Goal: Find specific page/section: Find specific page/section

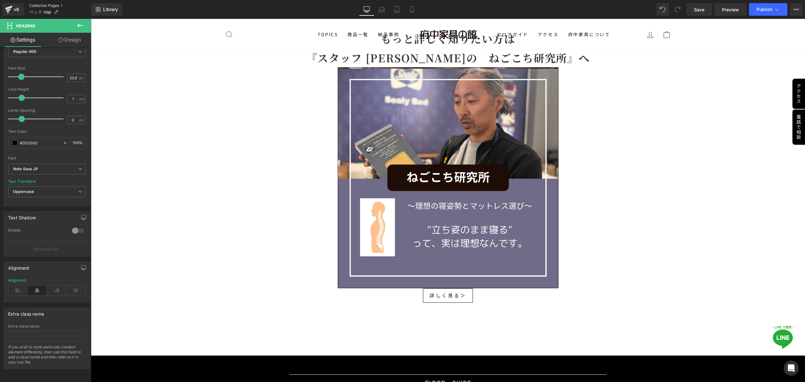
click at [56, 5] on link "Collection Pages" at bounding box center [60, 5] width 62 height 5
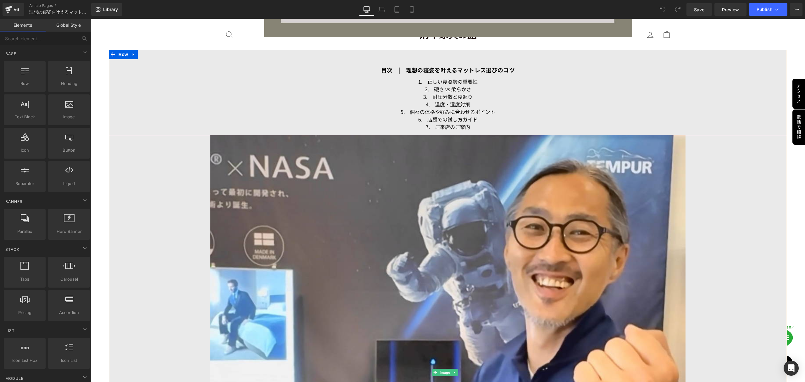
scroll to position [1173, 0]
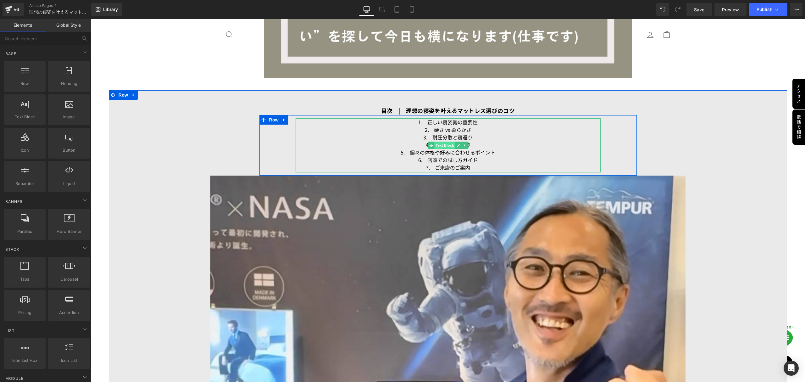
click at [443, 145] on span "Text Block" at bounding box center [444, 145] width 21 height 8
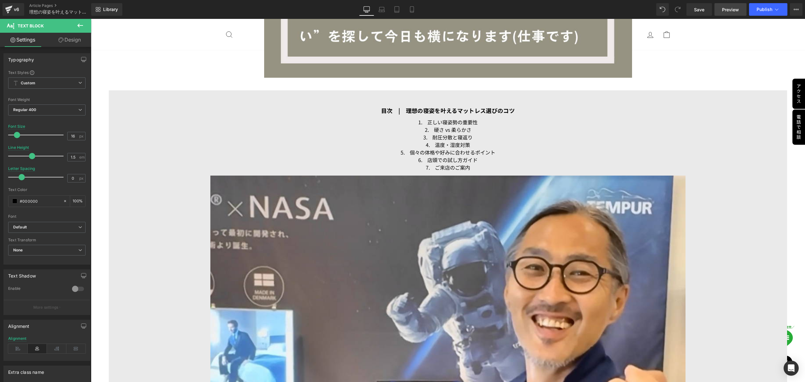
click at [732, 9] on span "Preview" at bounding box center [730, 9] width 17 height 7
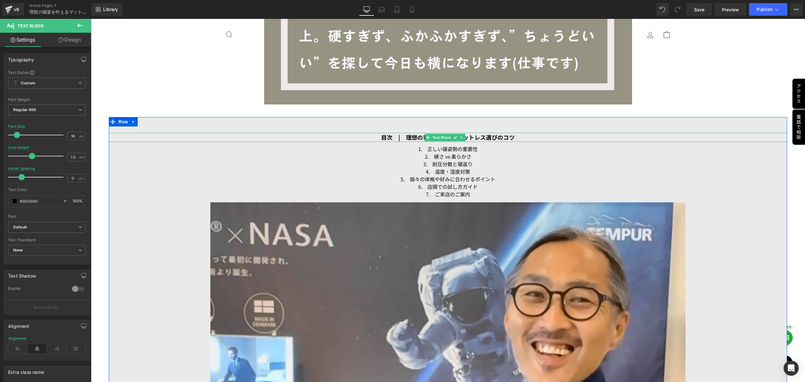
scroll to position [1131, 0]
